Goal: Transaction & Acquisition: Purchase product/service

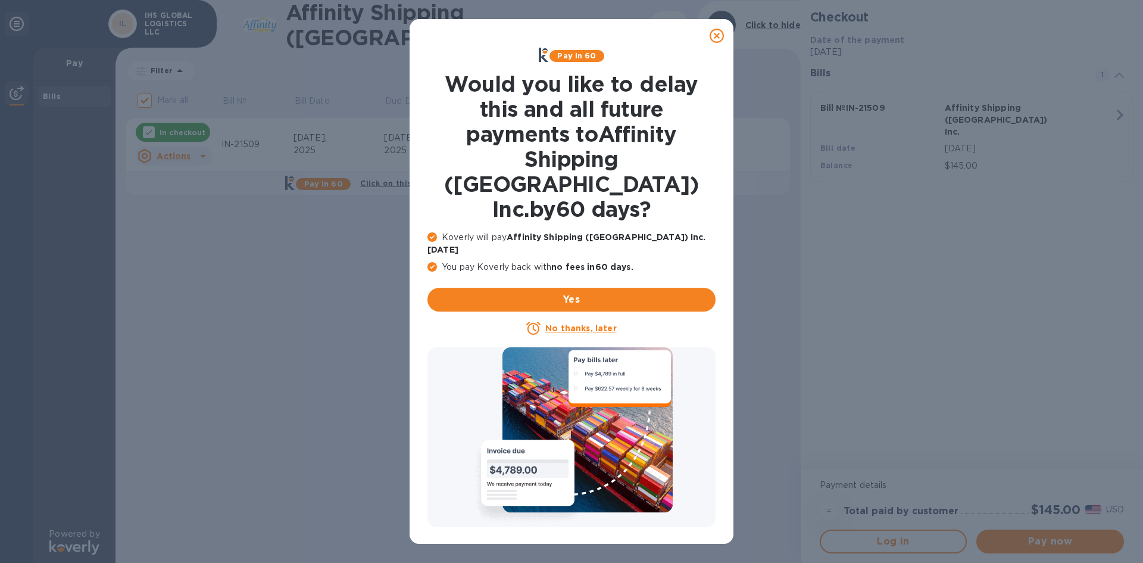
click at [566, 36] on icon at bounding box center [717, 36] width 14 height 14
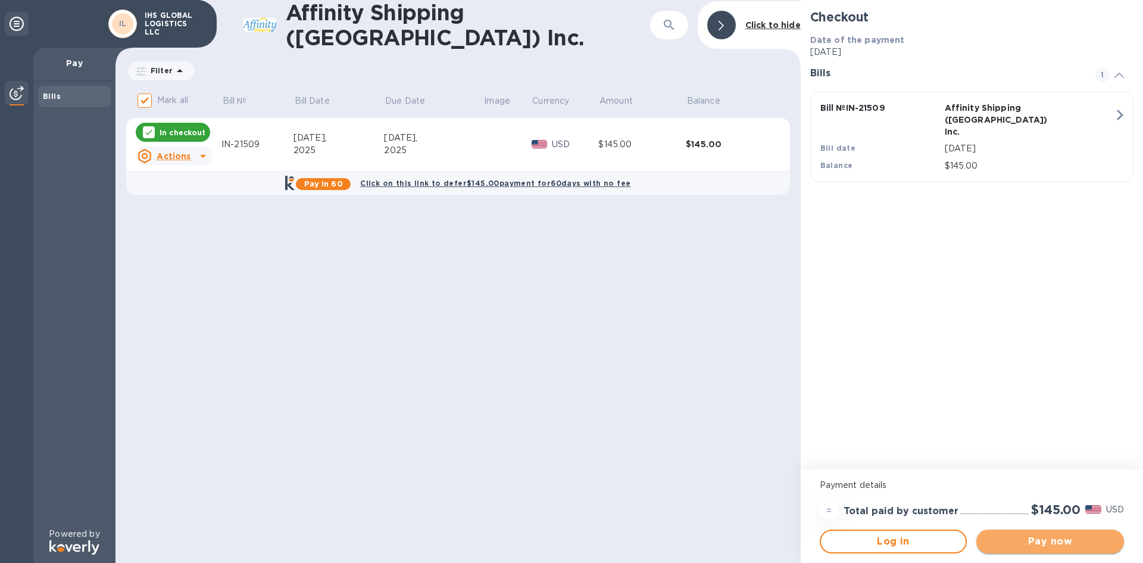
click at [566, 377] on span "Pay now" at bounding box center [1050, 541] width 129 height 14
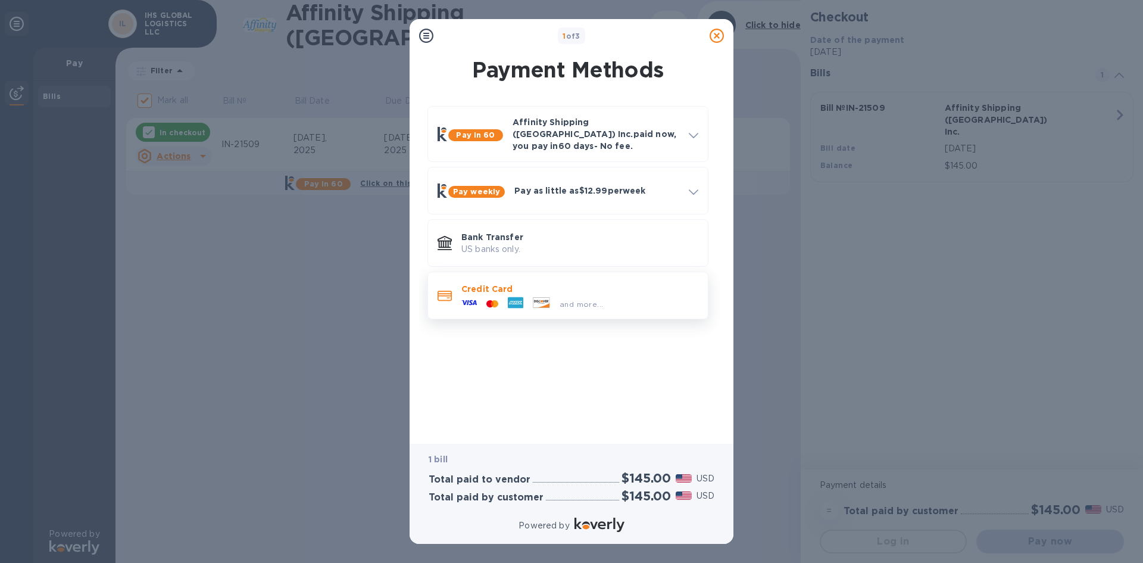
click at [566, 295] on div "and more..." at bounding box center [532, 304] width 151 height 18
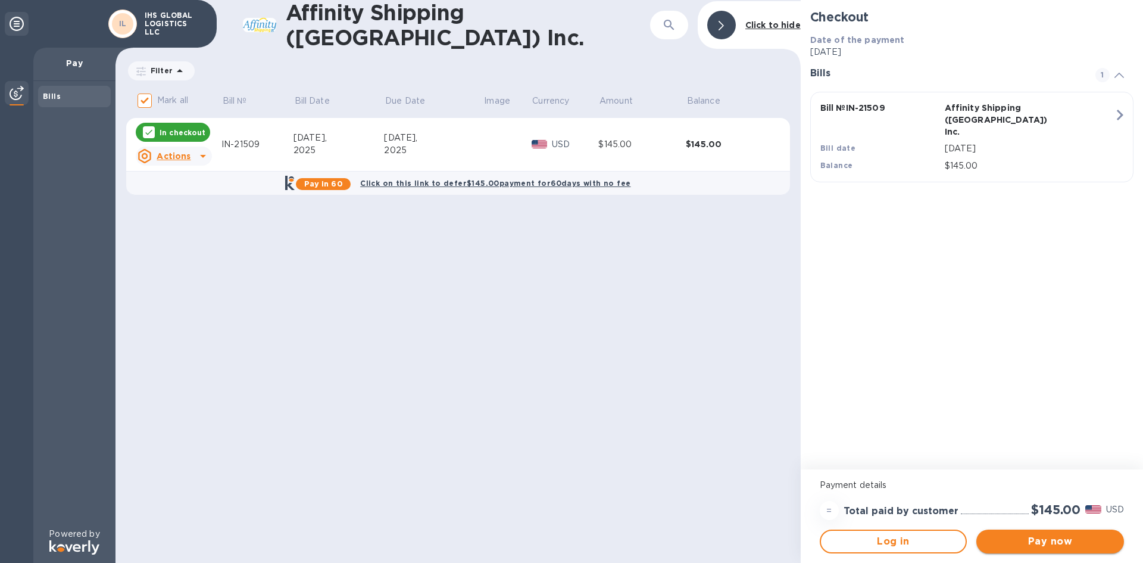
click at [566, 377] on span "Pay now" at bounding box center [1050, 541] width 129 height 14
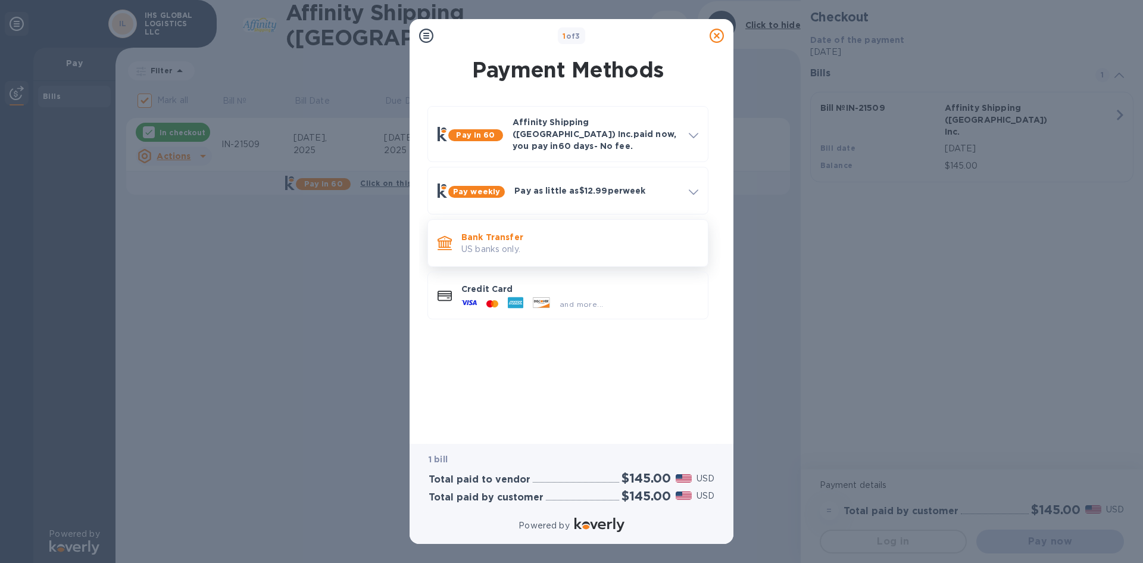
click at [525, 231] on p "Bank Transfer" at bounding box center [579, 237] width 237 height 12
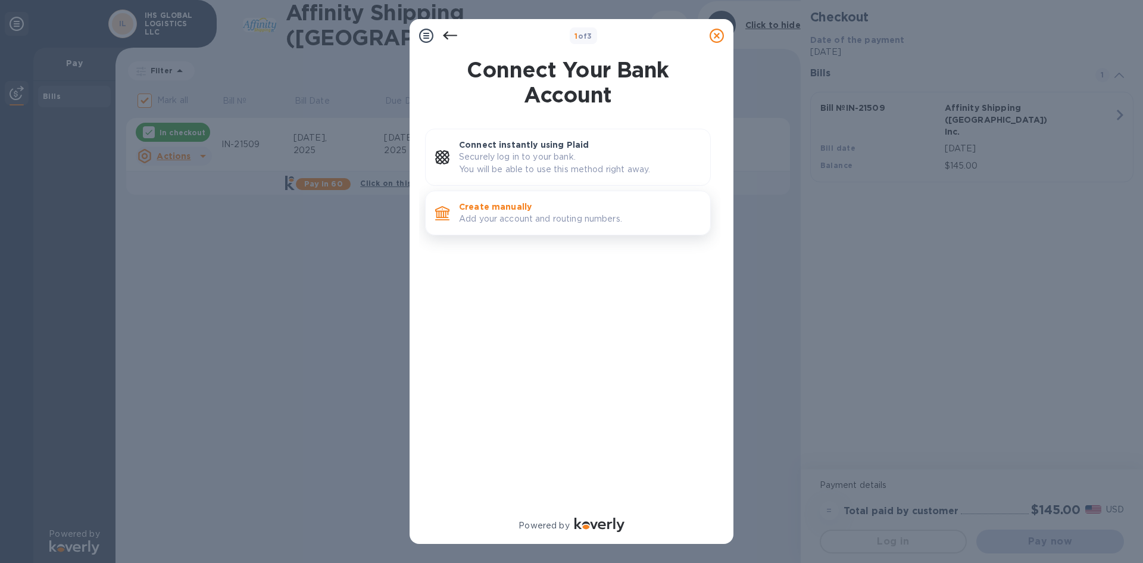
click at [525, 224] on p "Add your account and routing numbers." at bounding box center [580, 219] width 242 height 13
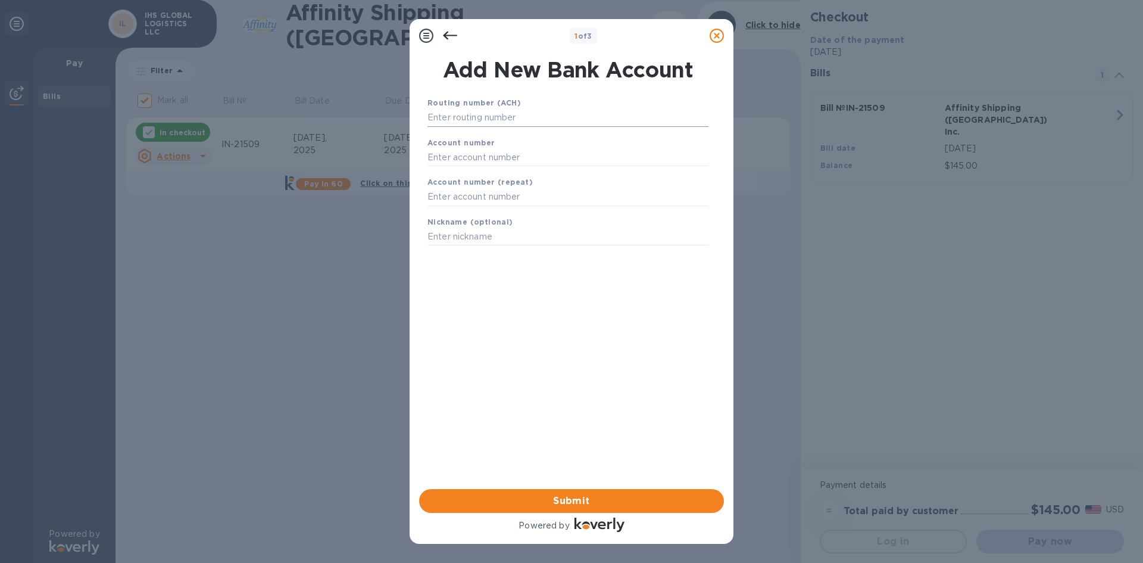
click at [524, 119] on input "text" at bounding box center [567, 118] width 281 height 18
type input "322070381"
type input "8005013456"
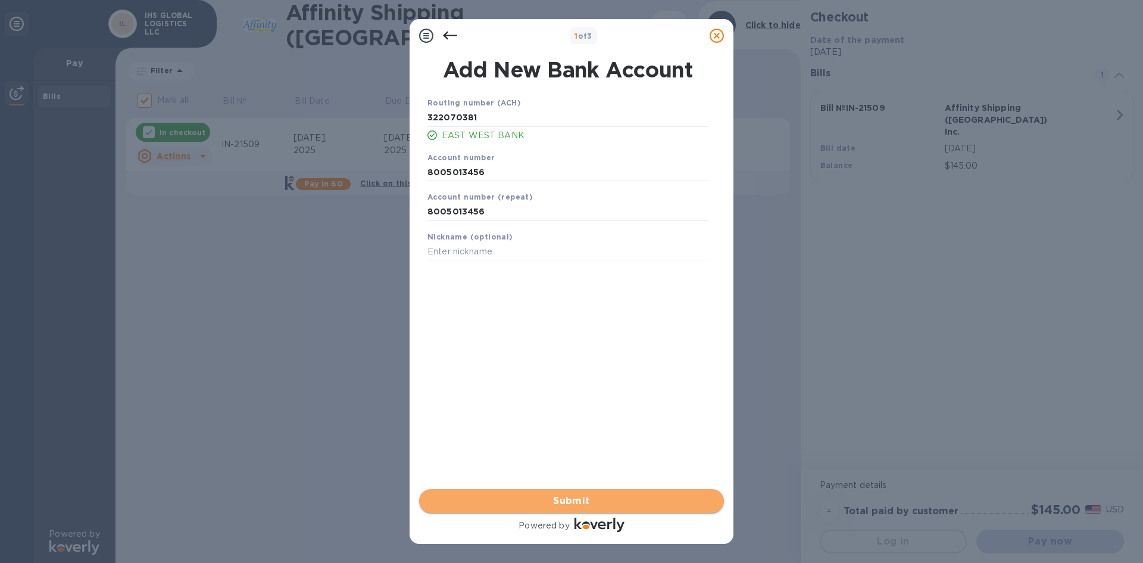
click at [566, 377] on span "Submit" at bounding box center [572, 501] width 286 height 14
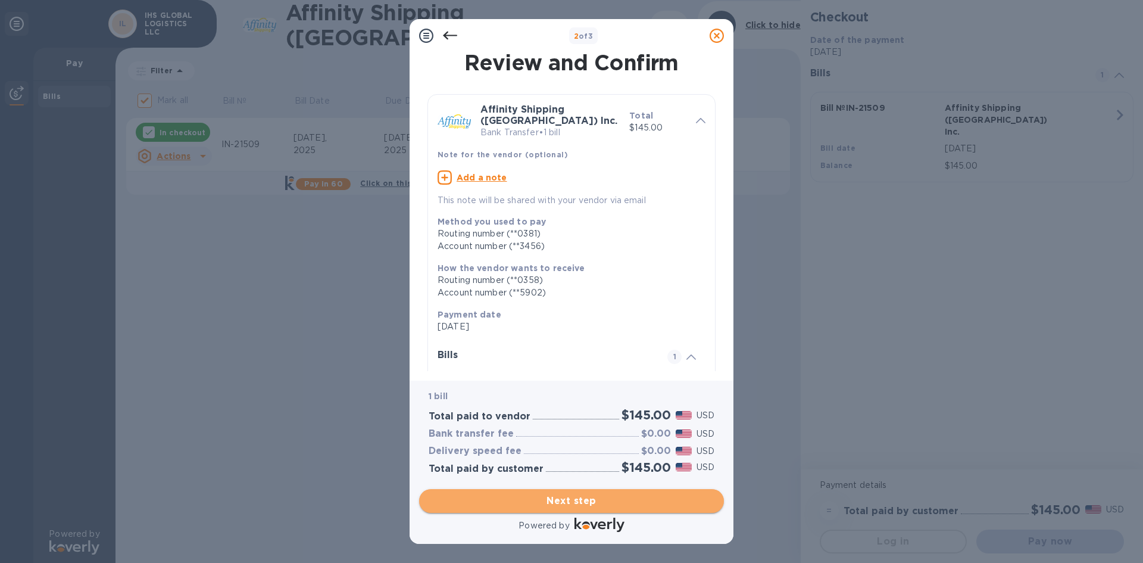
click at [566, 377] on span "Next step" at bounding box center [572, 501] width 286 height 14
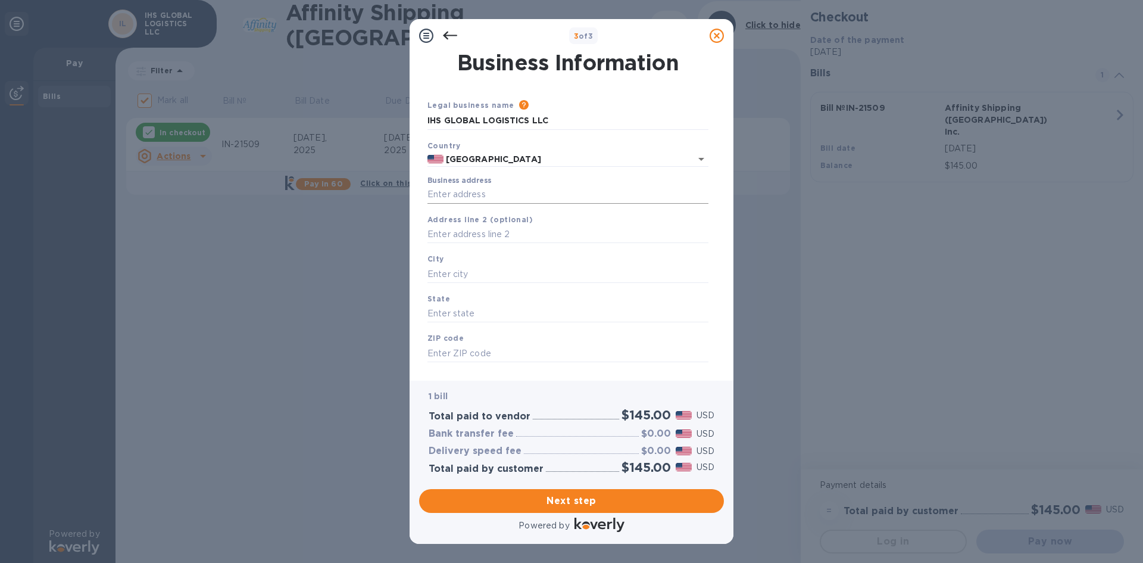
click at [524, 194] on input "Business address" at bounding box center [567, 195] width 281 height 18
type input "[STREET_ADDRESS]"
click at [523, 274] on input "text" at bounding box center [567, 274] width 281 height 18
type input "[GEOGRAPHIC_DATA]"
type input "CA"
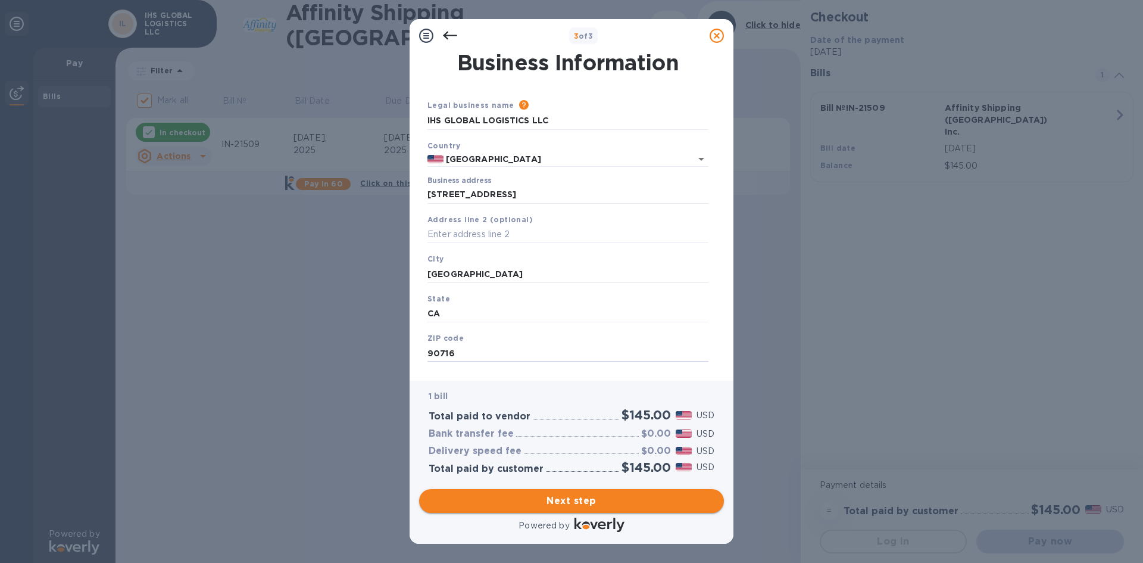
type input "90716"
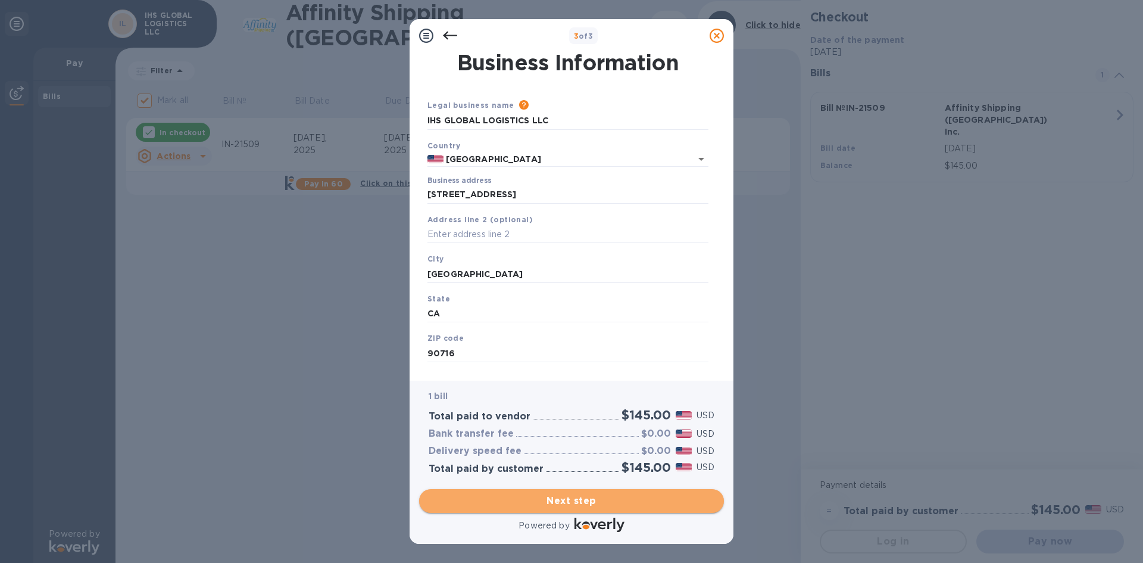
click at [566, 377] on span "Next step" at bounding box center [572, 501] width 286 height 14
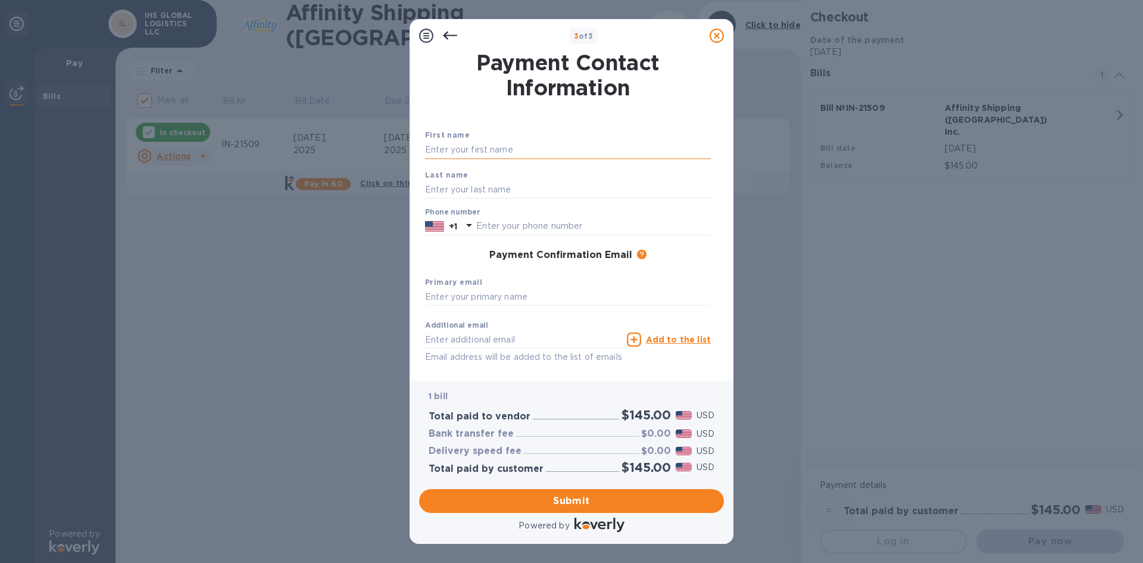
click at [541, 154] on input "text" at bounding box center [568, 150] width 286 height 18
type input "[PERSON_NAME]"
type input "5626079799"
click at [548, 294] on input "text" at bounding box center [568, 297] width 286 height 18
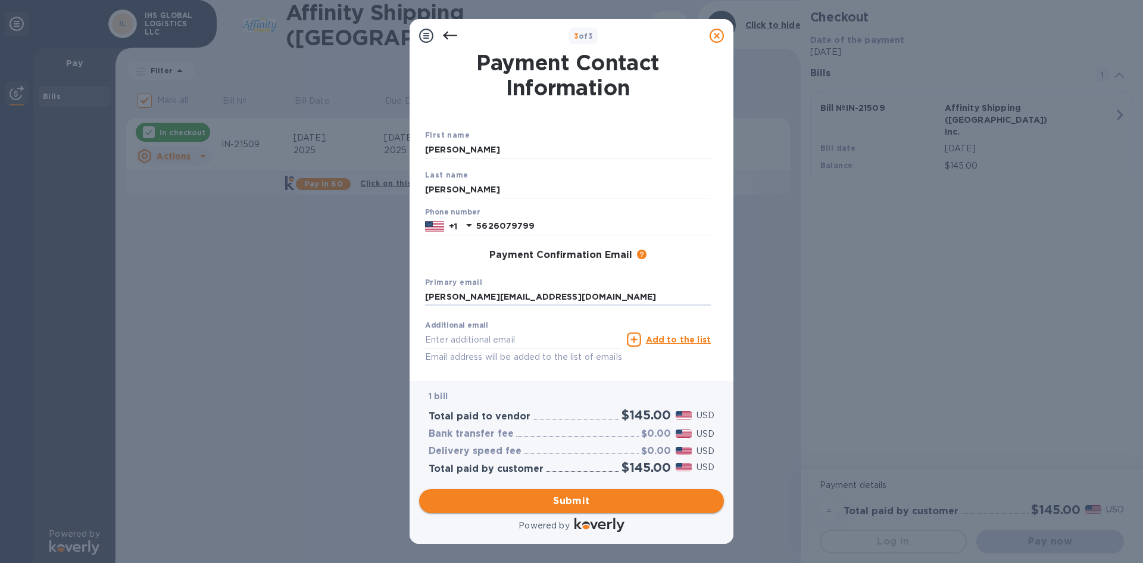
type input "[PERSON_NAME][EMAIL_ADDRESS][DOMAIN_NAME]"
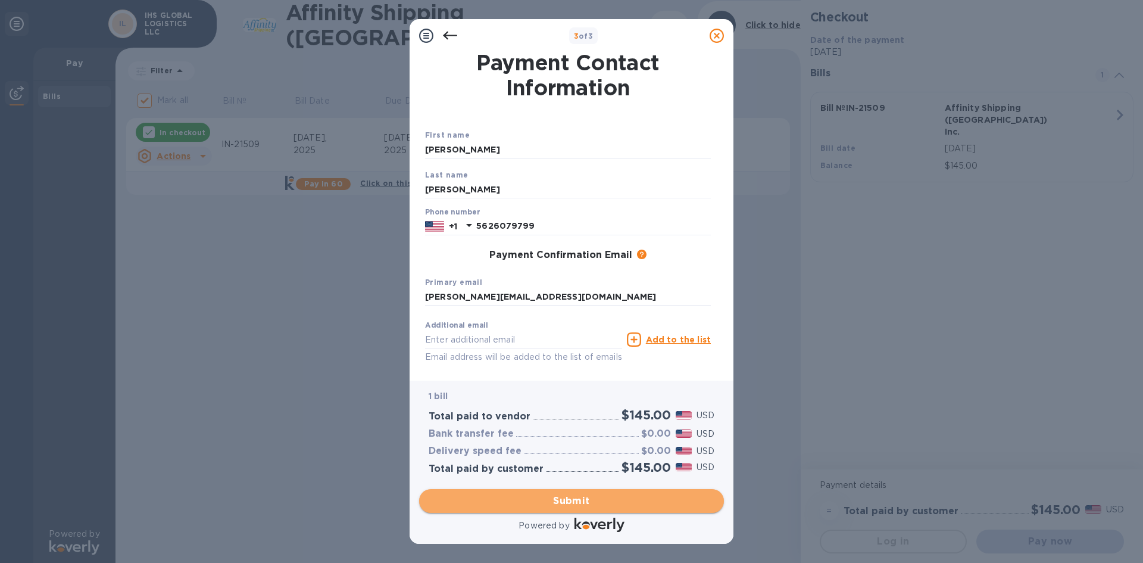
click at [566, 377] on span "Submit" at bounding box center [572, 501] width 286 height 14
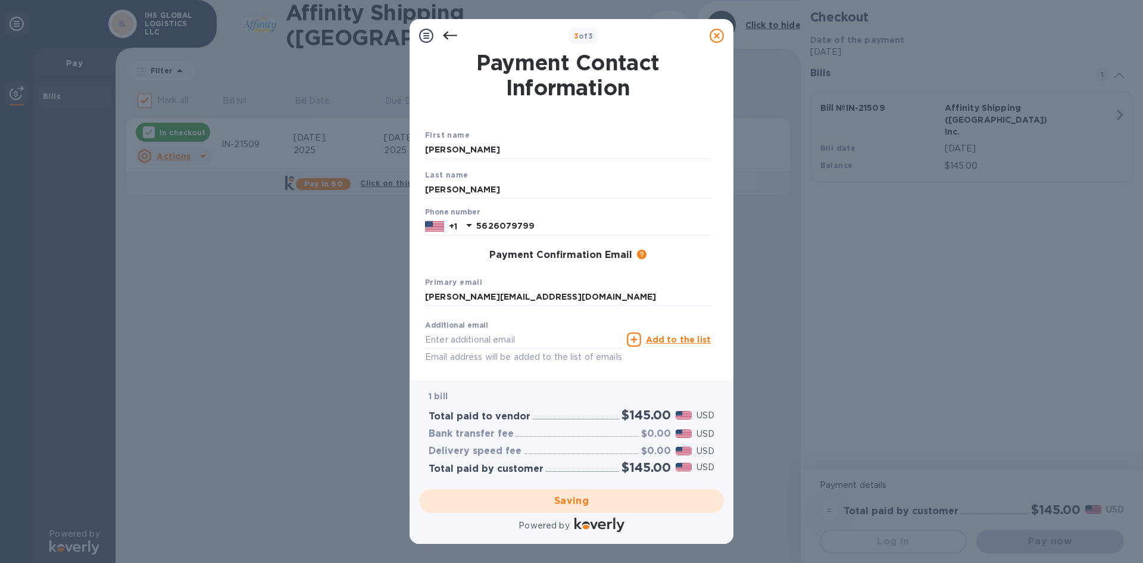
checkbox input "false"
